Goal: Task Accomplishment & Management: Use online tool/utility

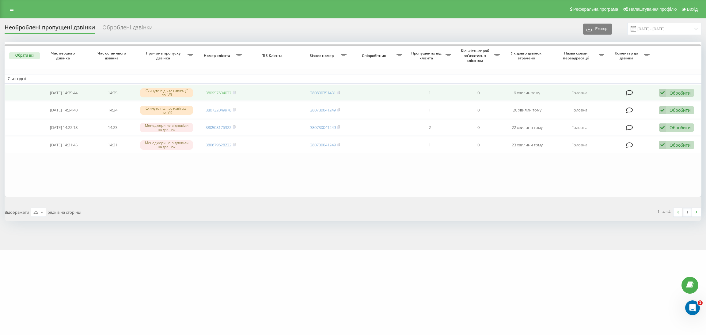
click at [223, 94] on link "380957604037" at bounding box center [219, 93] width 26 height 6
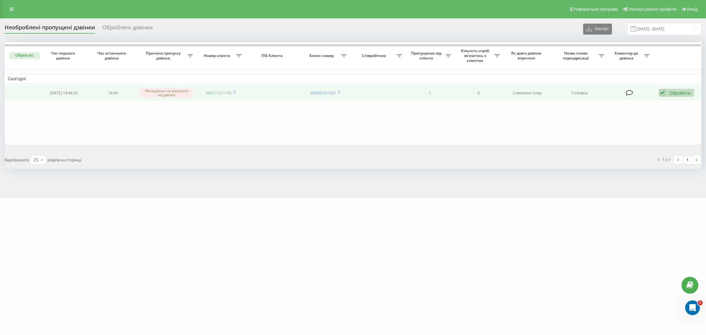
click at [229, 92] on link "380677251190" at bounding box center [219, 93] width 26 height 6
click at [679, 92] on div "Обробити" at bounding box center [679, 93] width 21 height 6
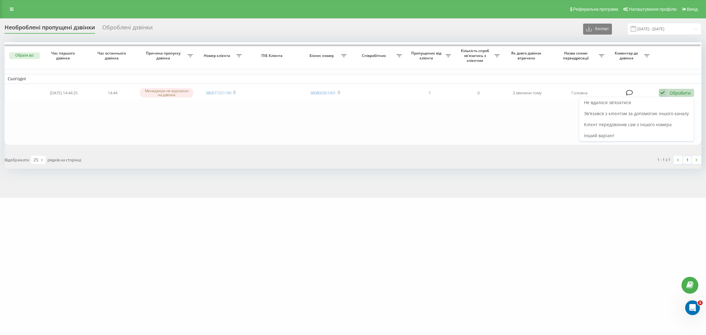
click at [671, 101] on div "Не вдалося зв'язатися" at bounding box center [636, 102] width 115 height 11
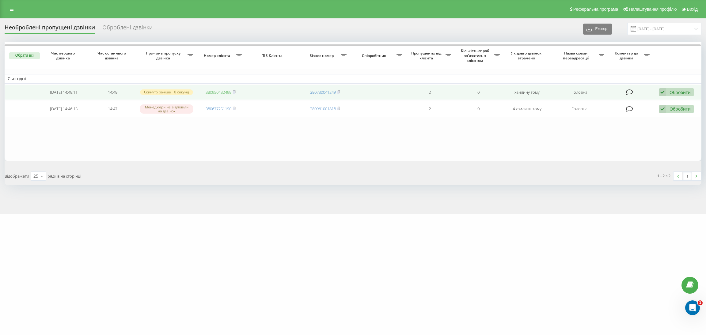
click at [221, 93] on link "380950432499" at bounding box center [219, 92] width 26 height 6
